Goal: Task Accomplishment & Management: Use online tool/utility

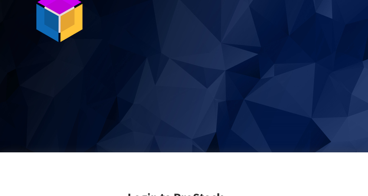
scroll to position [196, 0]
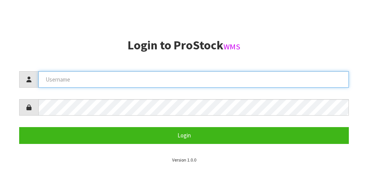
click at [84, 80] on input "text" at bounding box center [193, 79] width 310 height 16
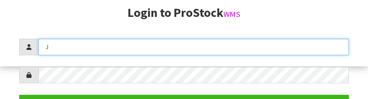
scroll to position [99, 0]
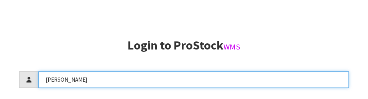
type input "James"
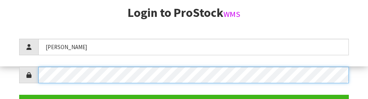
scroll to position [111, 0]
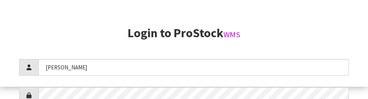
click at [309, 28] on h2 "Login to ProStock WMS" at bounding box center [183, 32] width 329 height 13
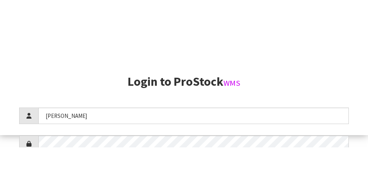
scroll to position [196, 0]
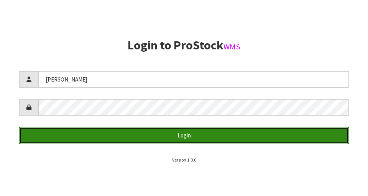
click at [73, 138] on button "Login" at bounding box center [183, 135] width 329 height 16
